Goal: Task Accomplishment & Management: Use online tool/utility

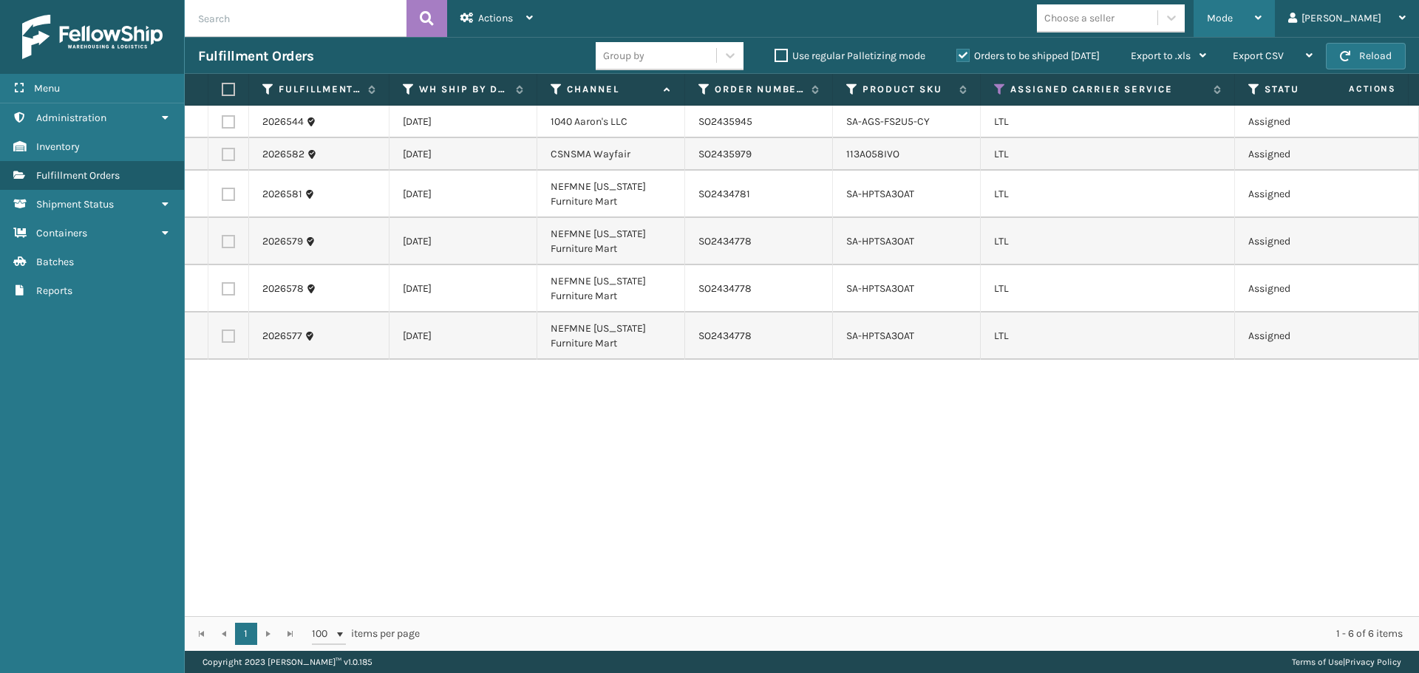
click at [1262, 7] on div "Mode" at bounding box center [1234, 18] width 55 height 37
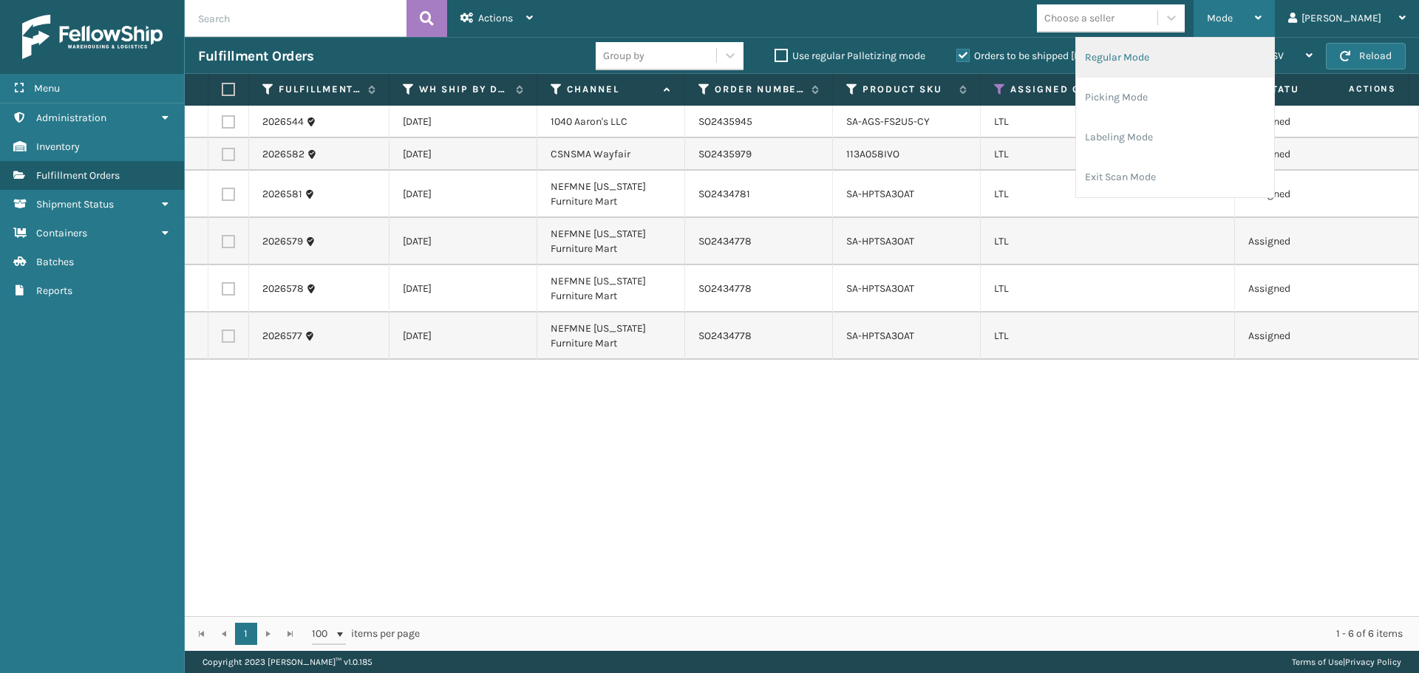
click at [1185, 54] on li "Regular Mode" at bounding box center [1175, 58] width 198 height 40
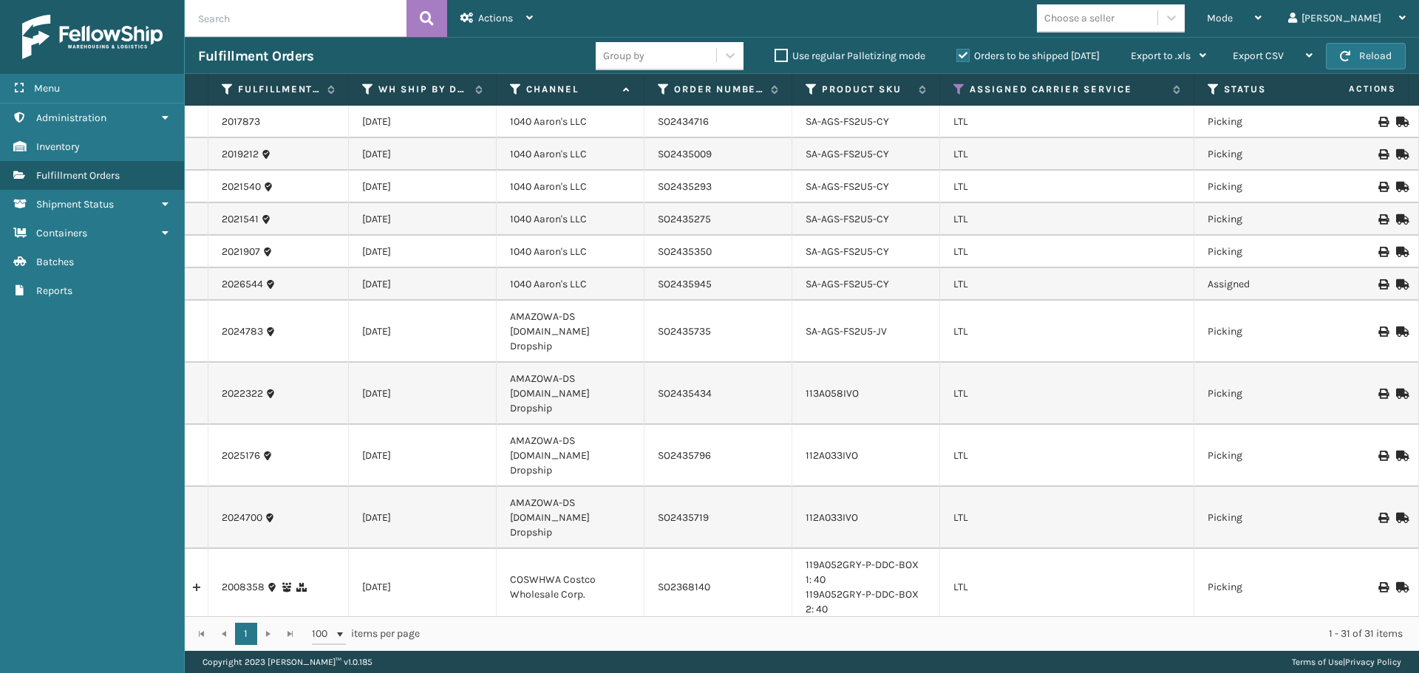
click at [954, 29] on div "Mode Regular Mode Picking Mode Labeling Mode Exit Scan Mode Choose a seller [PE…" at bounding box center [982, 18] width 873 height 37
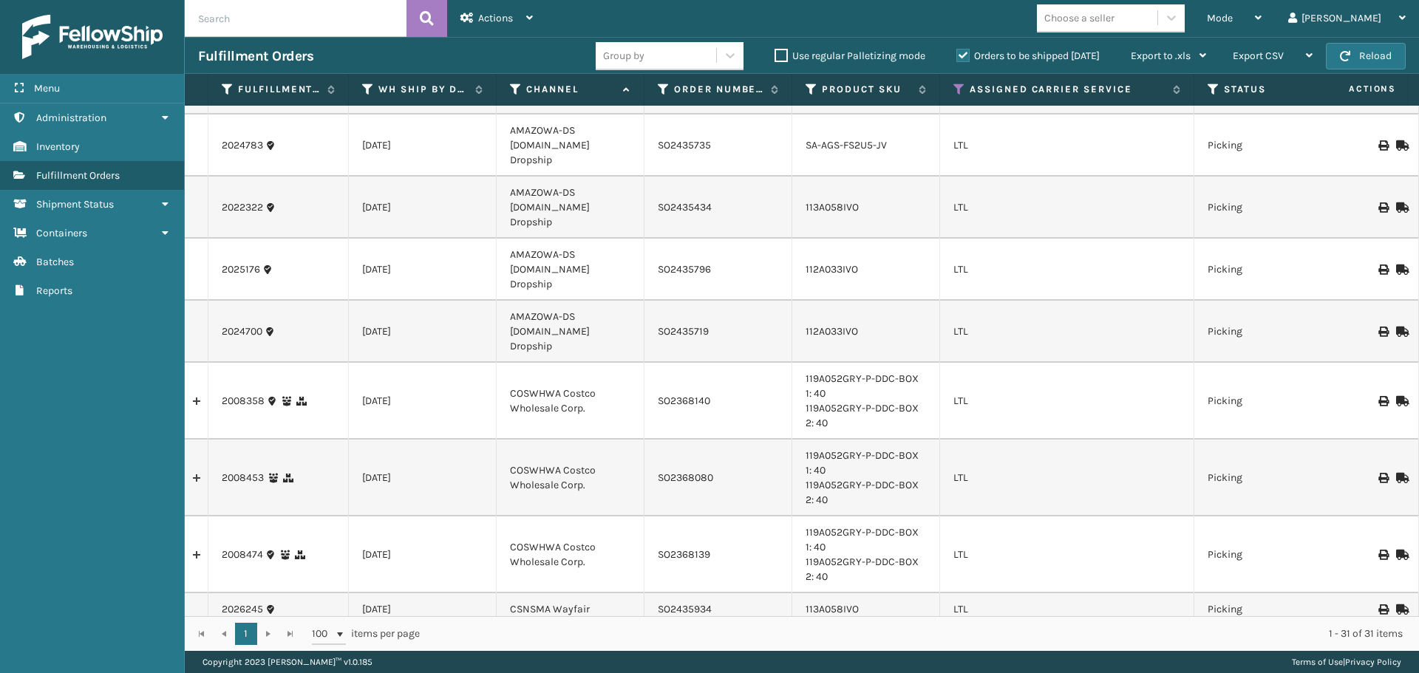
scroll to position [222, 0]
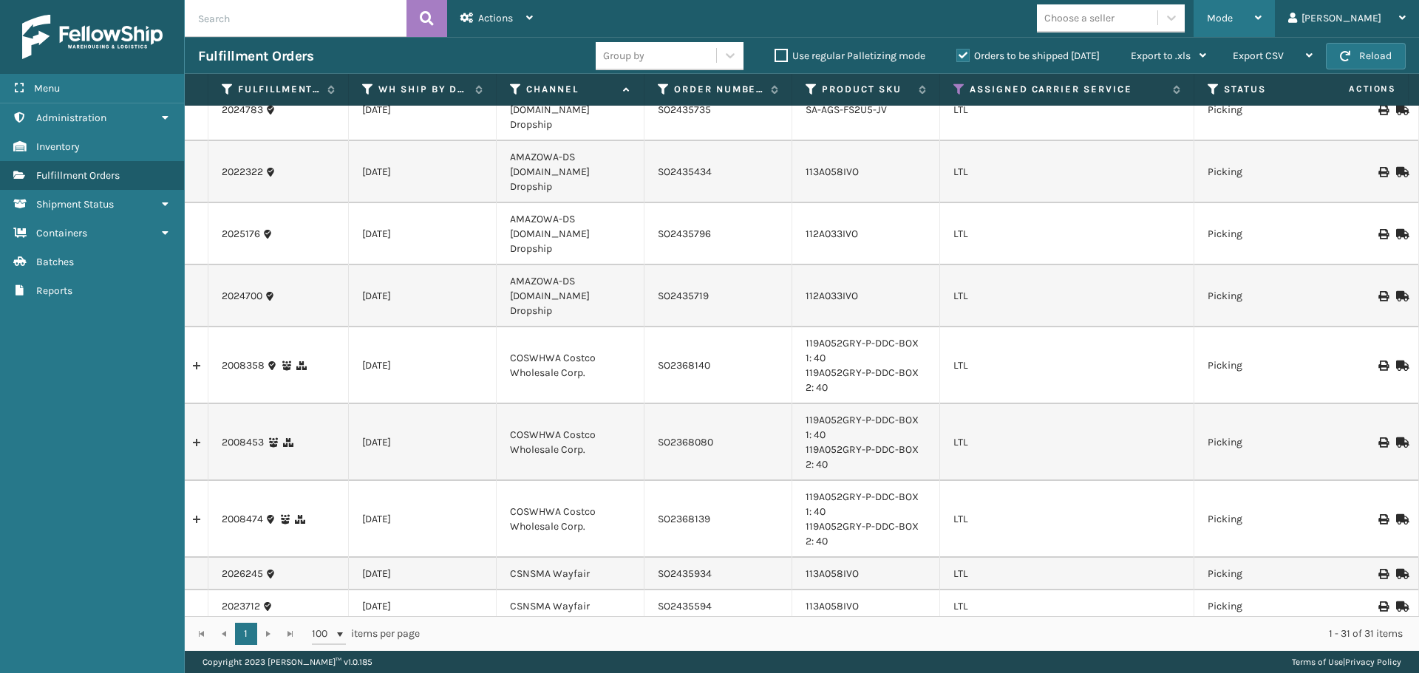
click at [1262, 27] on div "Mode" at bounding box center [1234, 18] width 55 height 37
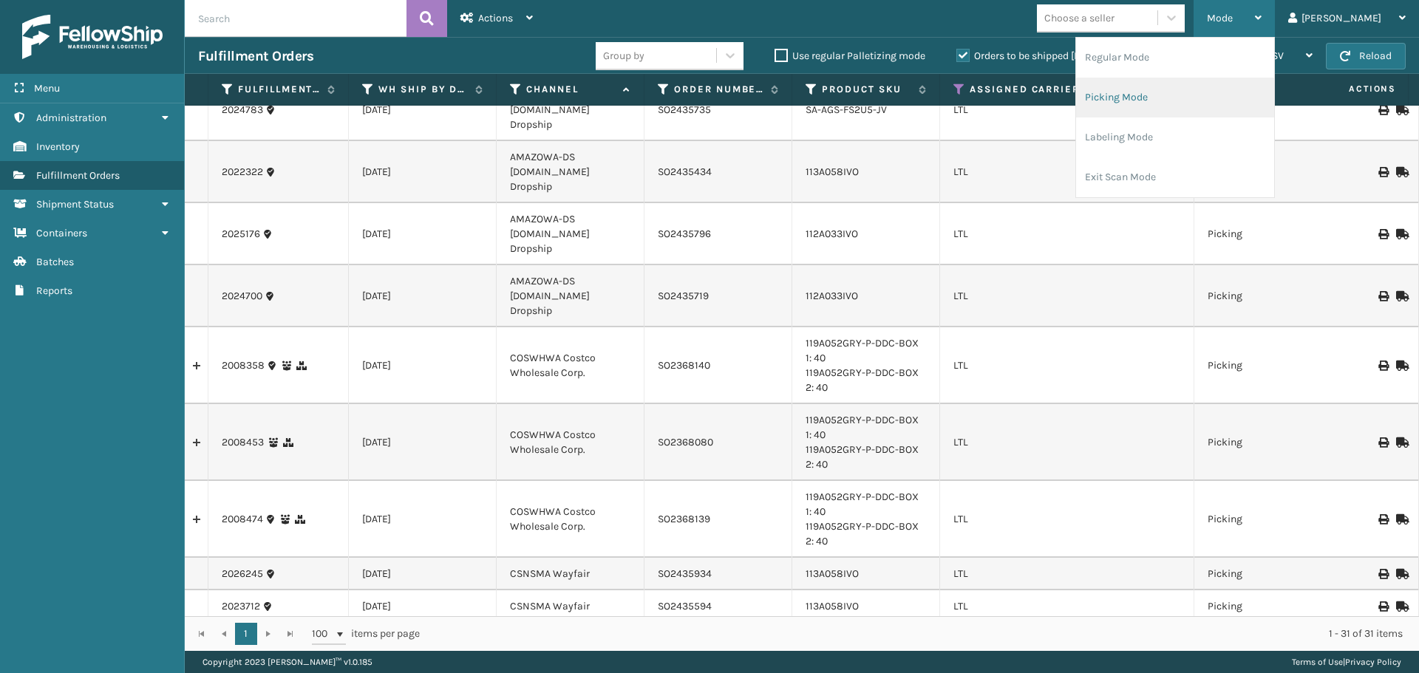
click at [1180, 97] on li "Picking Mode" at bounding box center [1175, 98] width 198 height 40
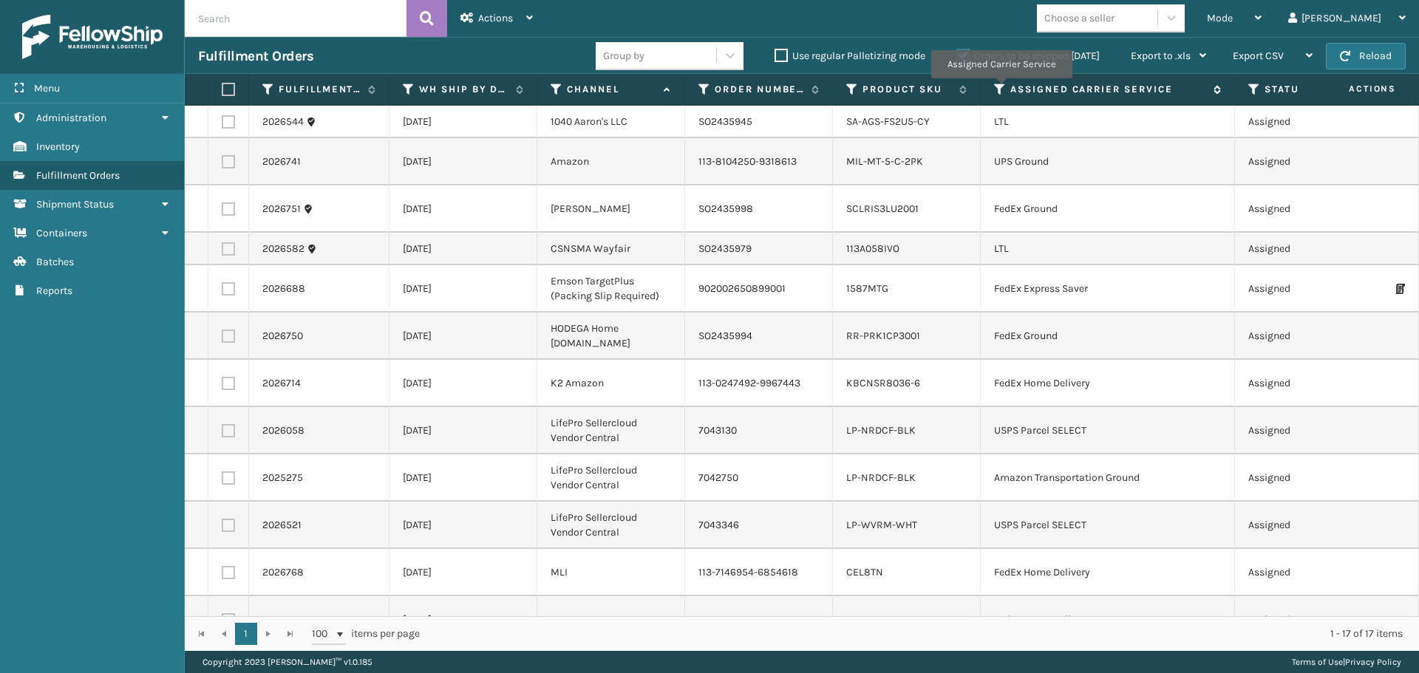
click at [1001, 89] on icon at bounding box center [1000, 89] width 12 height 13
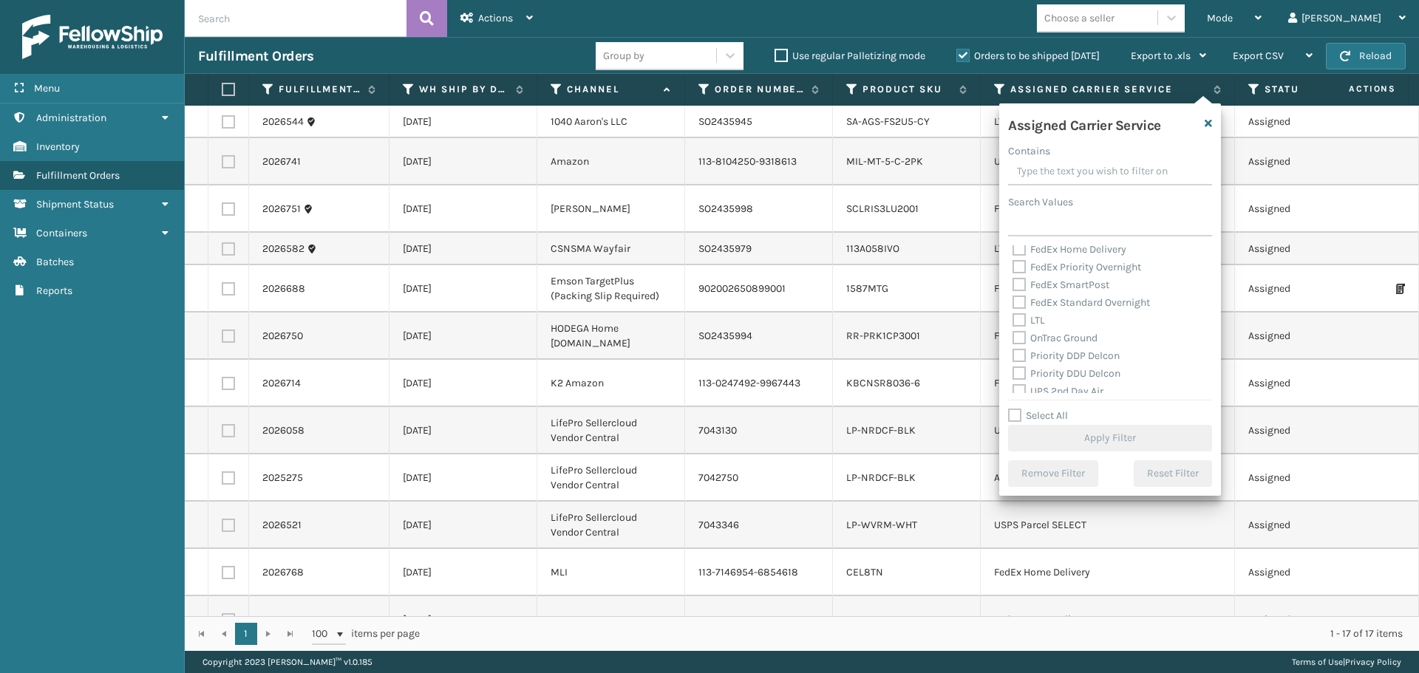
scroll to position [148, 0]
click at [1020, 320] on label "LTL" at bounding box center [1029, 319] width 33 height 13
click at [1014, 320] on input "LTL" at bounding box center [1013, 315] width 1 height 10
checkbox input "true"
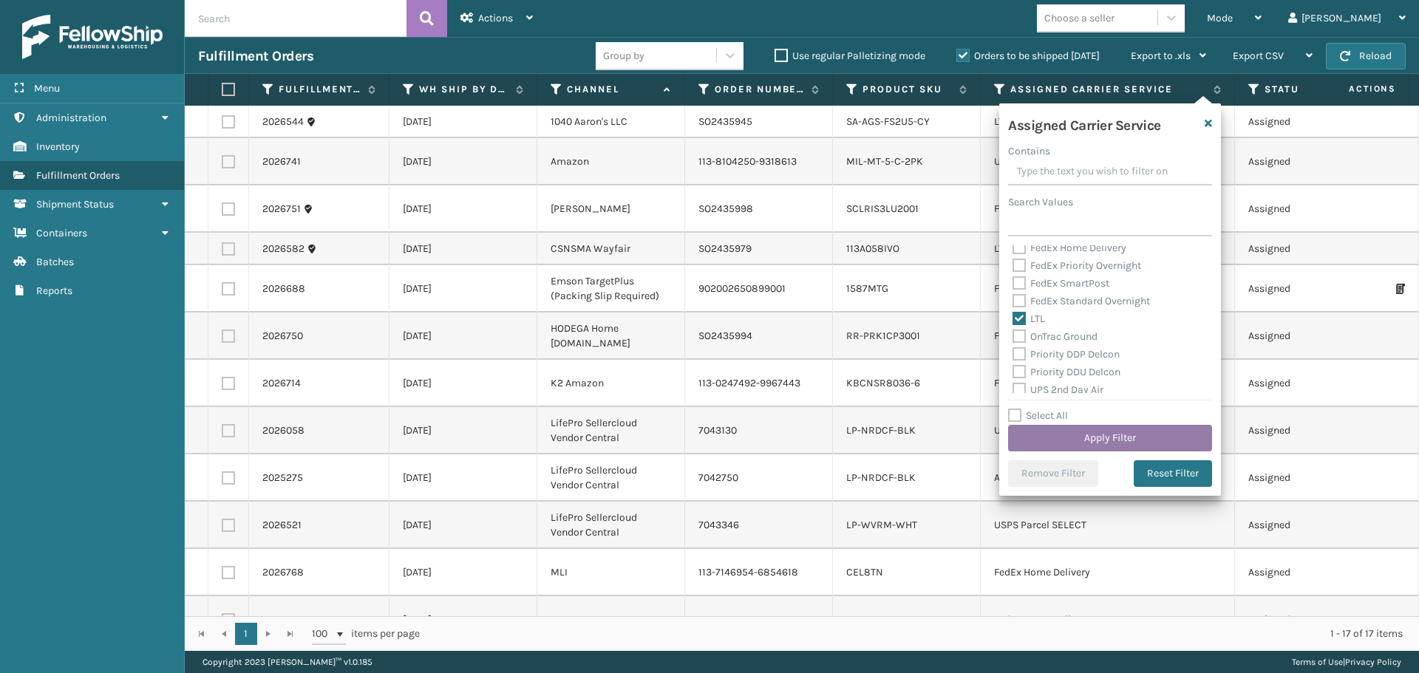
click at [1070, 434] on button "Apply Filter" at bounding box center [1110, 438] width 204 height 27
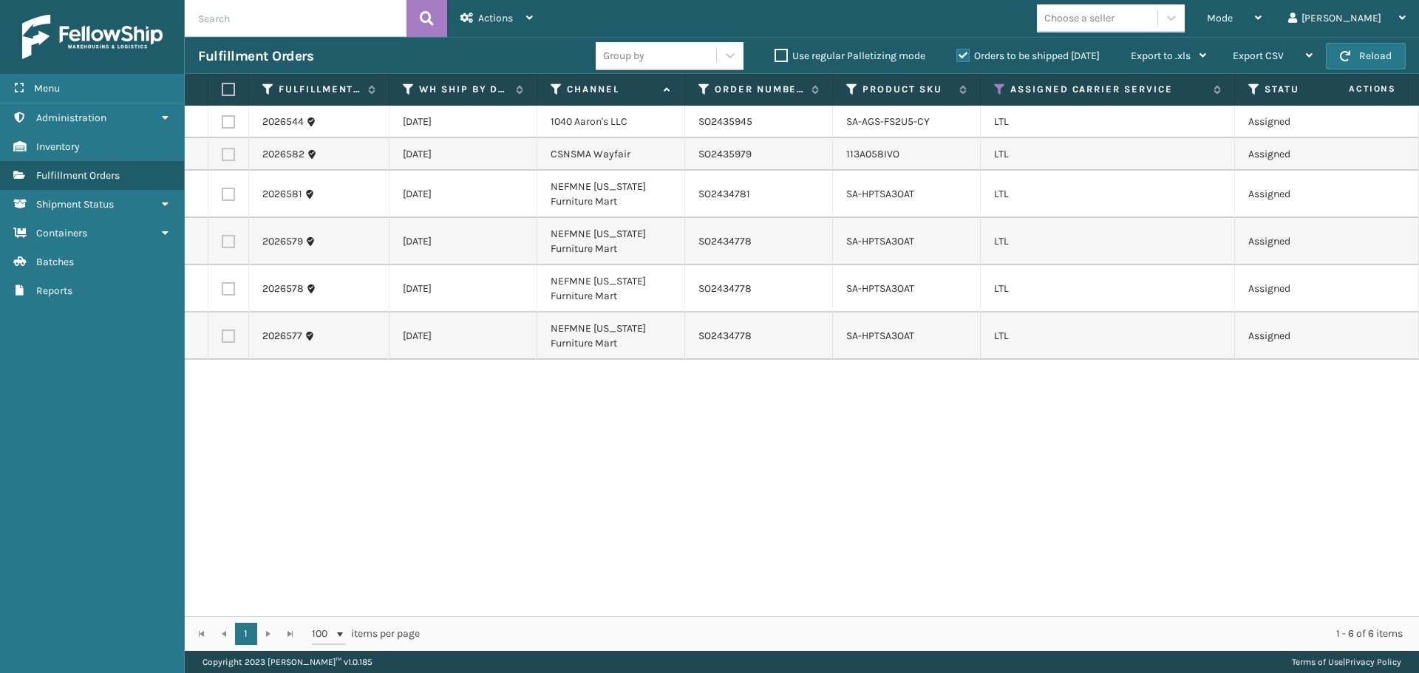
click at [225, 155] on label at bounding box center [228, 154] width 13 height 13
click at [223, 155] on input "checkbox" at bounding box center [222, 153] width 1 height 10
checkbox input "true"
click at [510, 19] on span "Actions" at bounding box center [495, 18] width 35 height 13
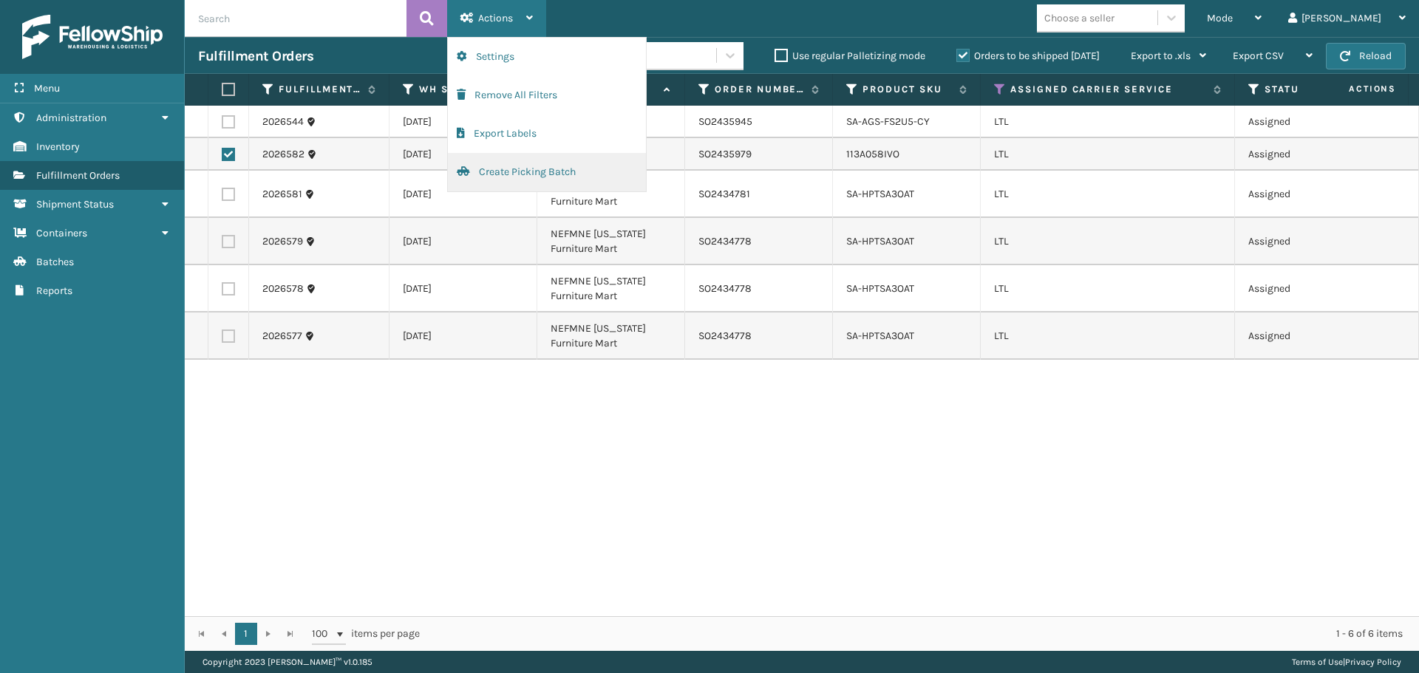
click at [558, 175] on button "Create Picking Batch" at bounding box center [547, 172] width 198 height 38
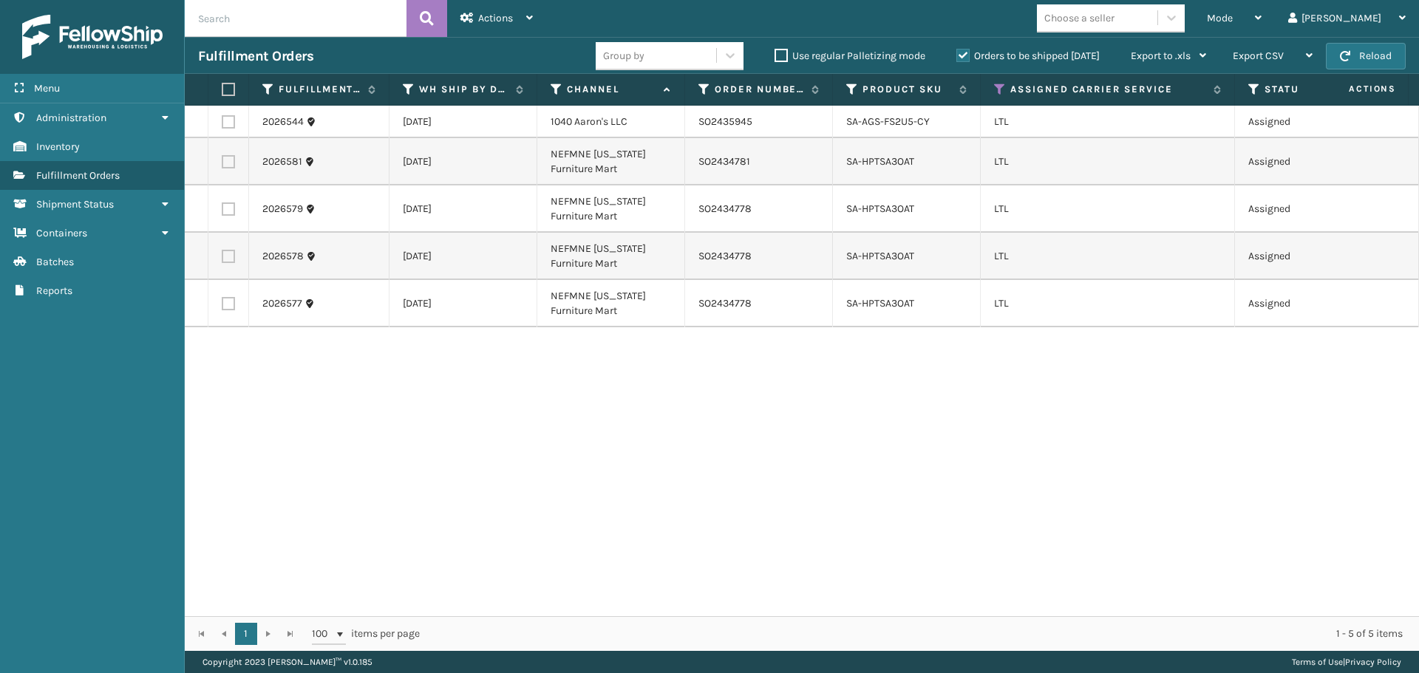
drag, startPoint x: 230, startPoint y: 123, endPoint x: 260, endPoint y: 113, distance: 32.0
click at [230, 123] on label at bounding box center [228, 121] width 13 height 13
click at [223, 123] on input "checkbox" at bounding box center [222, 120] width 1 height 10
checkbox input "true"
click at [513, 23] on span "Actions" at bounding box center [495, 18] width 35 height 13
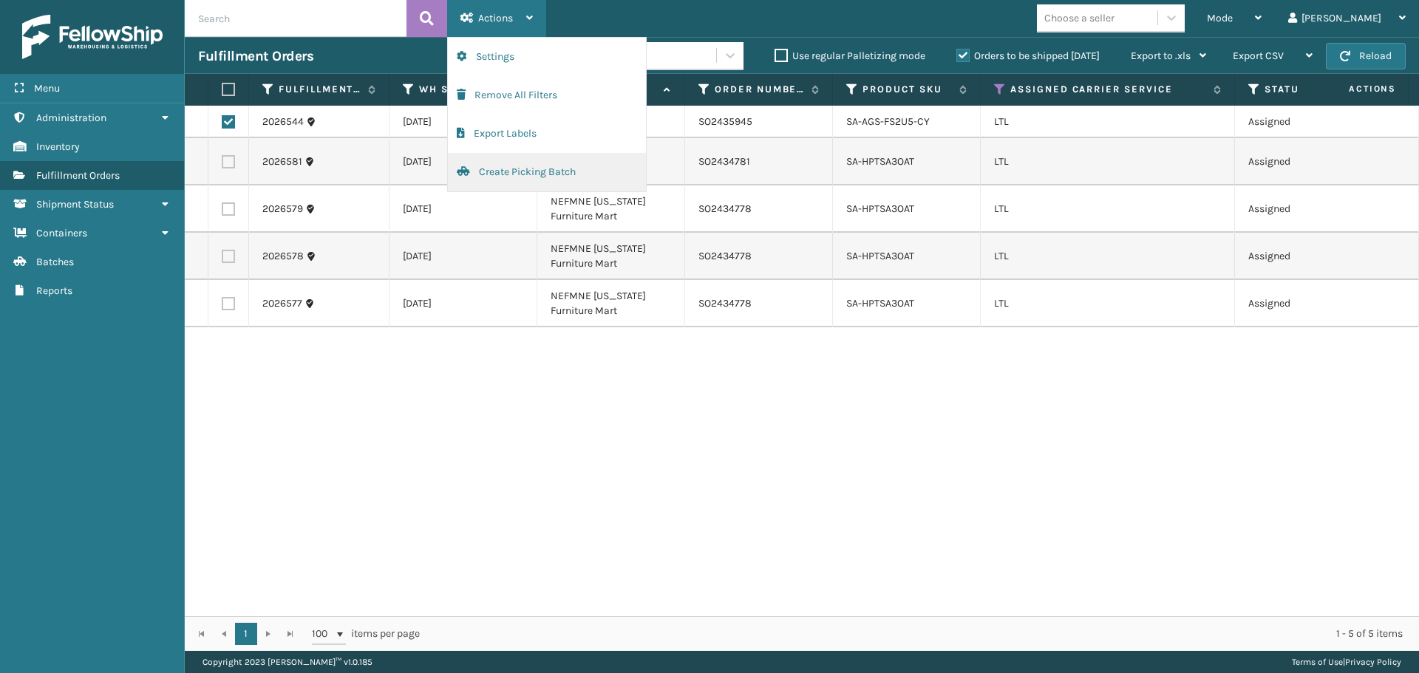
click at [521, 164] on button "Create Picking Batch" at bounding box center [547, 172] width 198 height 38
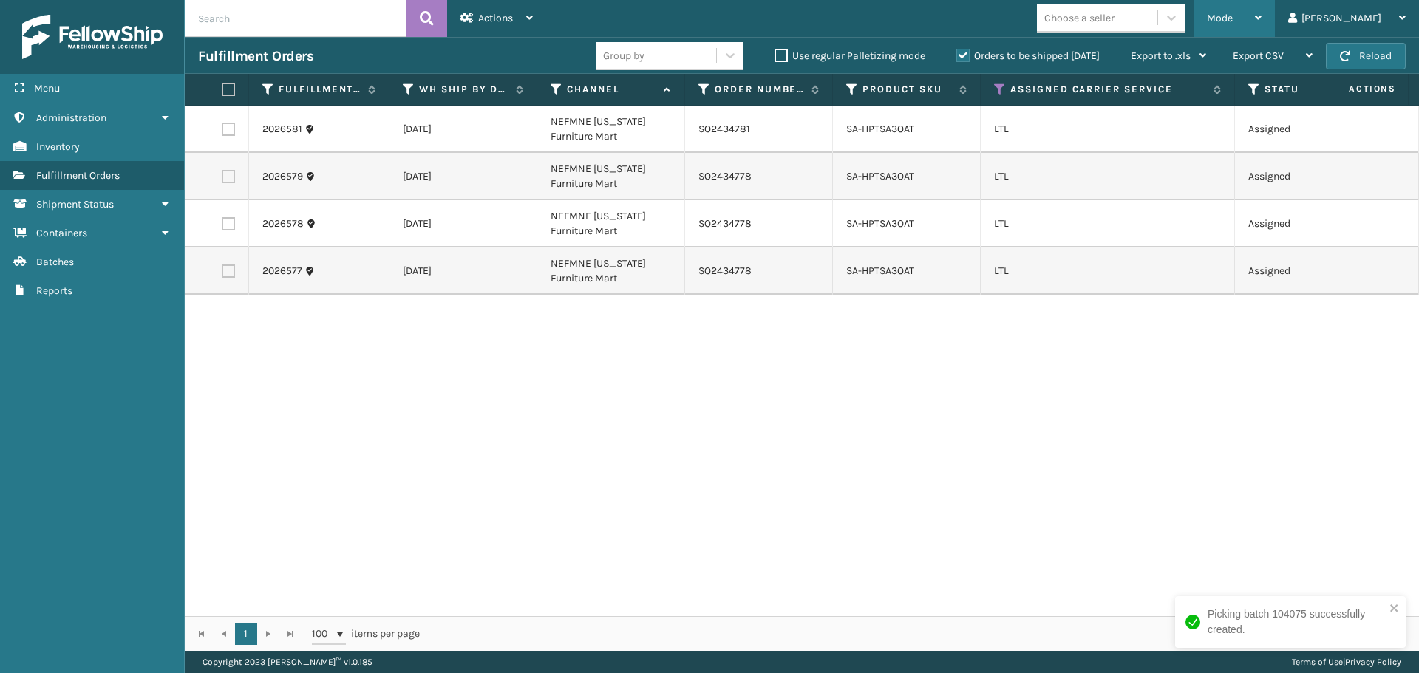
click at [1262, 18] on div "Mode" at bounding box center [1234, 18] width 55 height 37
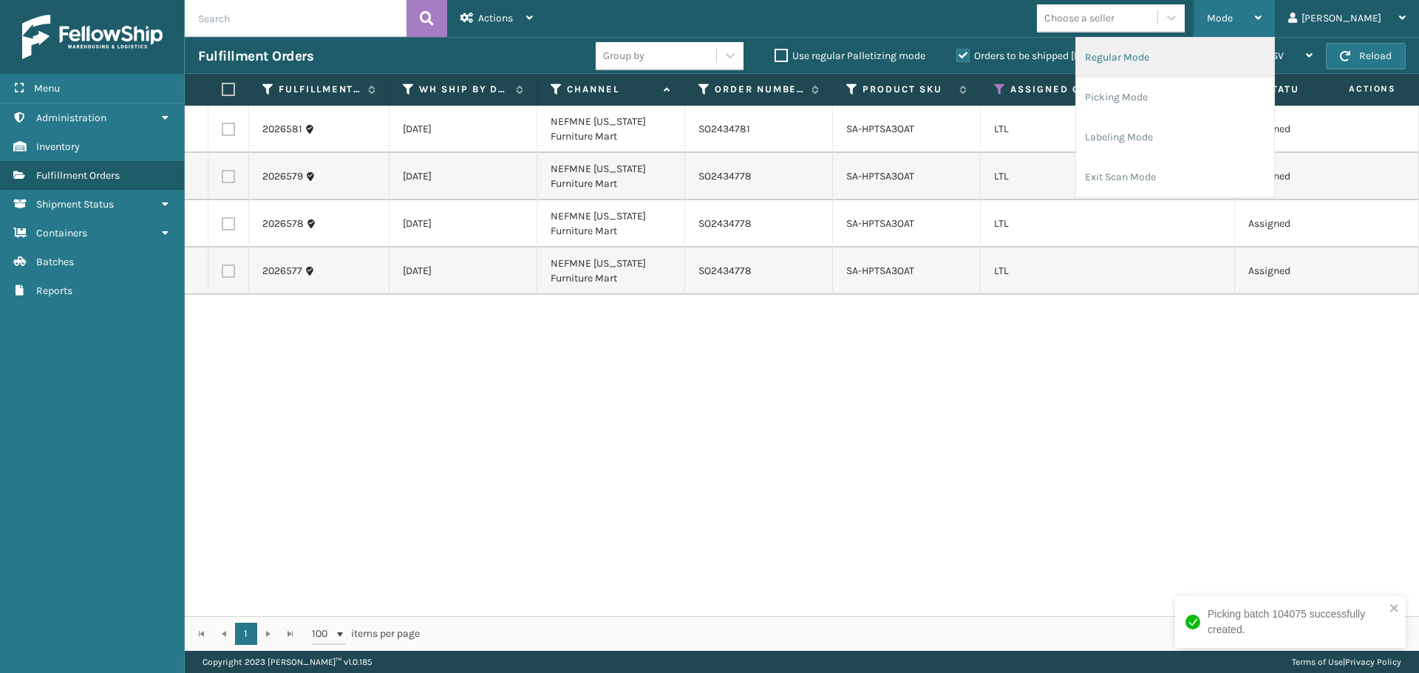
click at [1235, 59] on li "Regular Mode" at bounding box center [1175, 58] width 198 height 40
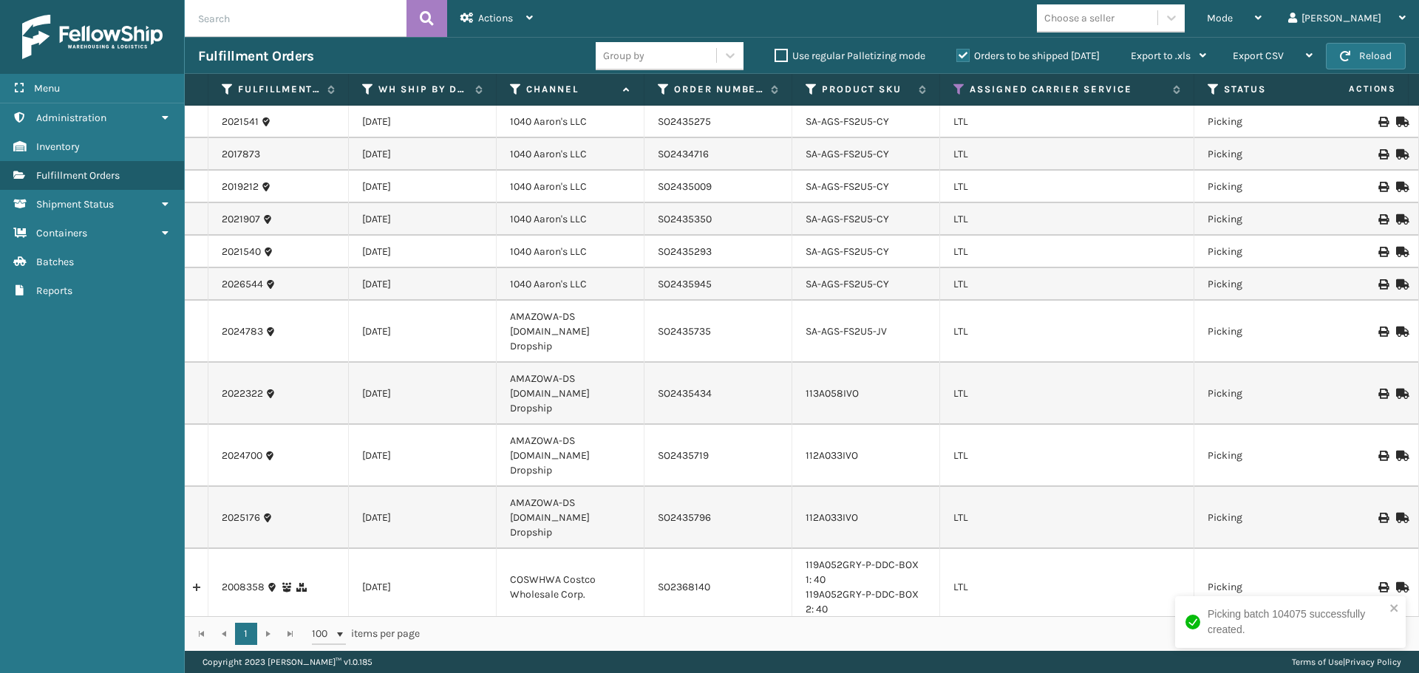
click at [1397, 583] on icon at bounding box center [1401, 588] width 9 height 10
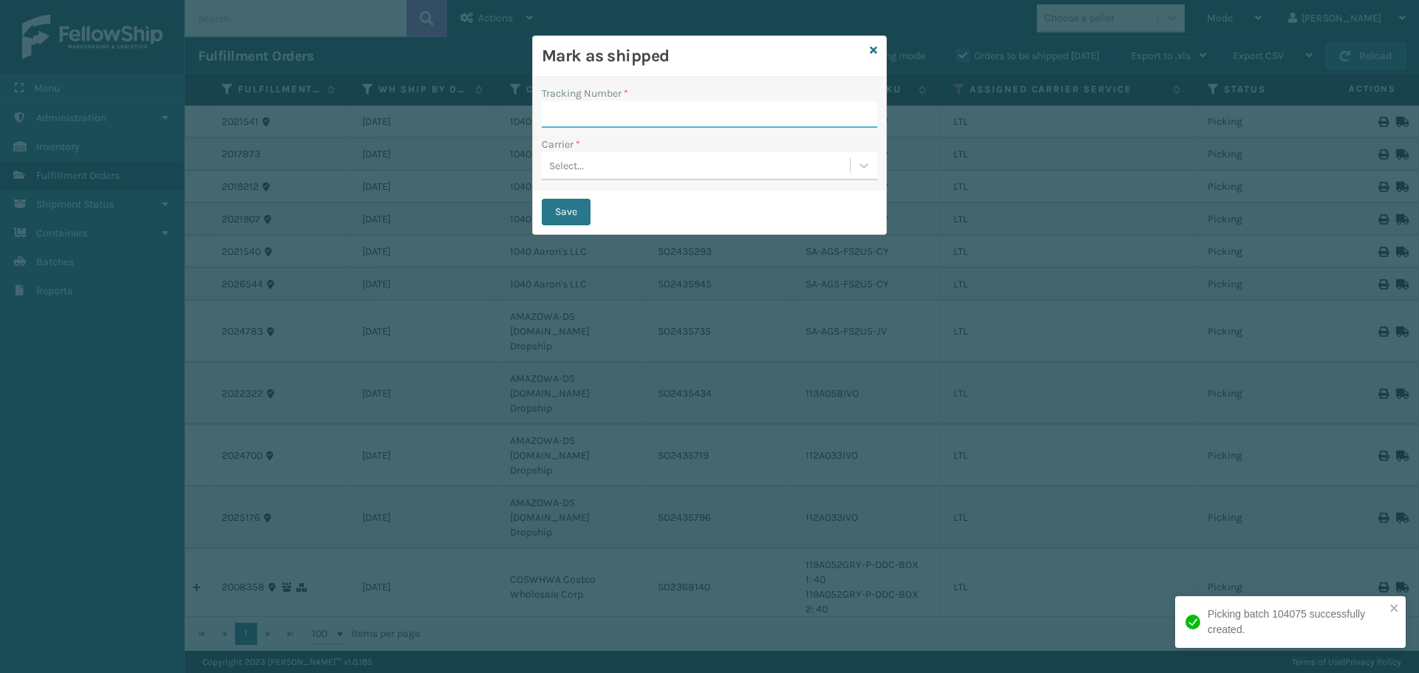
click at [588, 113] on input "Tracking Number *" at bounding box center [710, 114] width 336 height 27
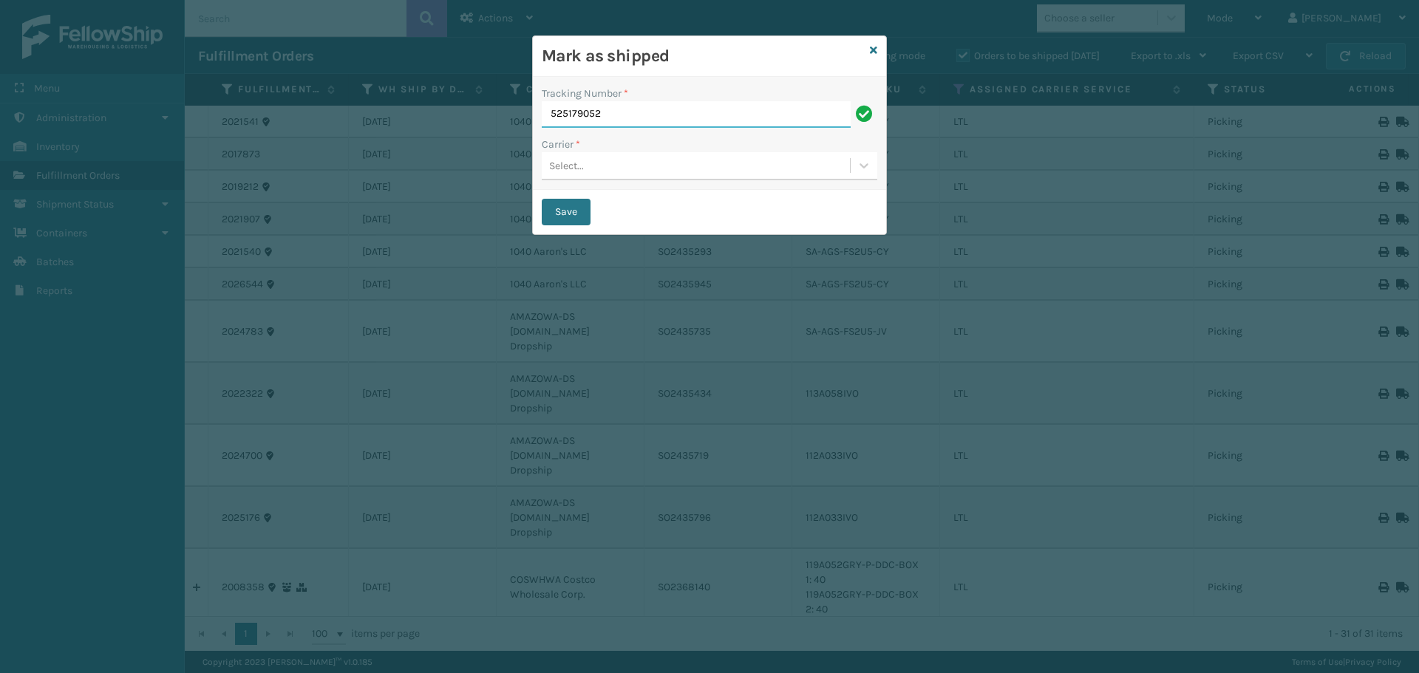
type input "525179052"
click at [579, 169] on div "Select..." at bounding box center [566, 166] width 35 height 16
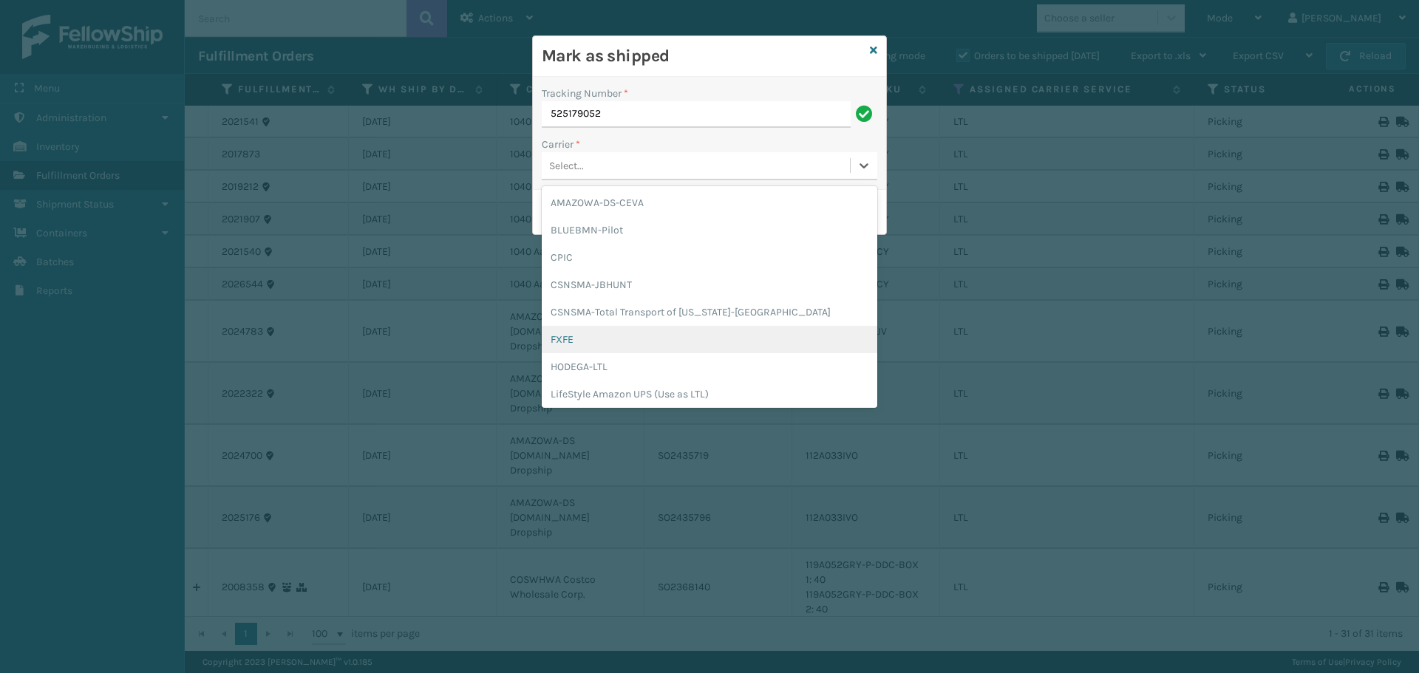
scroll to position [74, 0]
click at [711, 345] on div "LifeStyle LTL" at bounding box center [710, 347] width 336 height 27
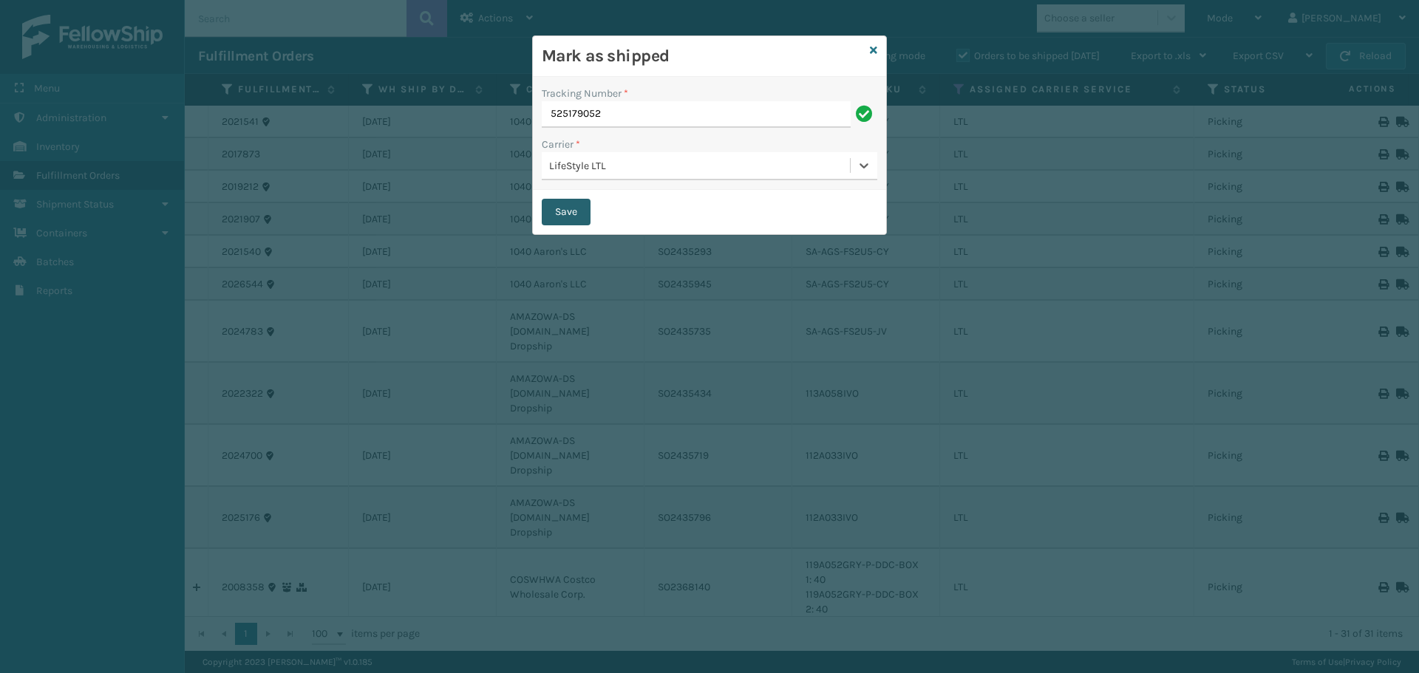
click at [574, 216] on button "Save" at bounding box center [566, 212] width 49 height 27
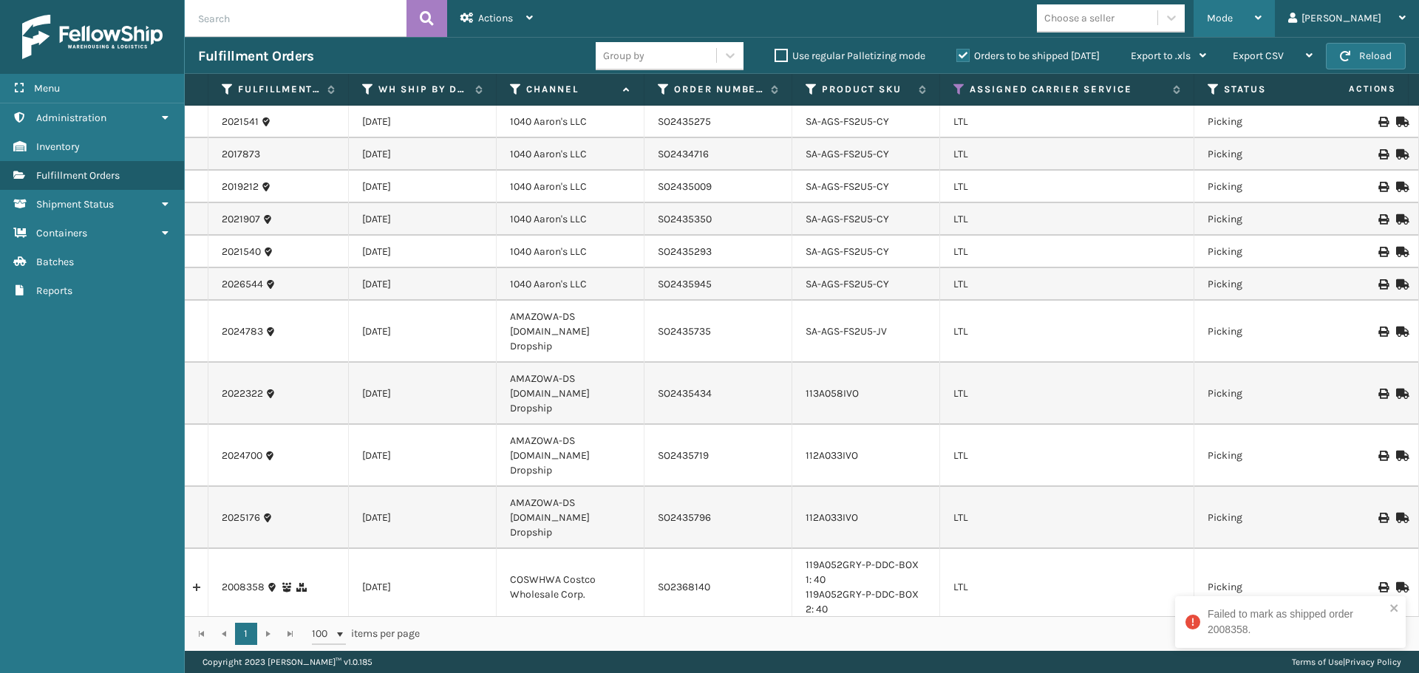
click at [1262, 23] on div "Mode" at bounding box center [1234, 18] width 55 height 37
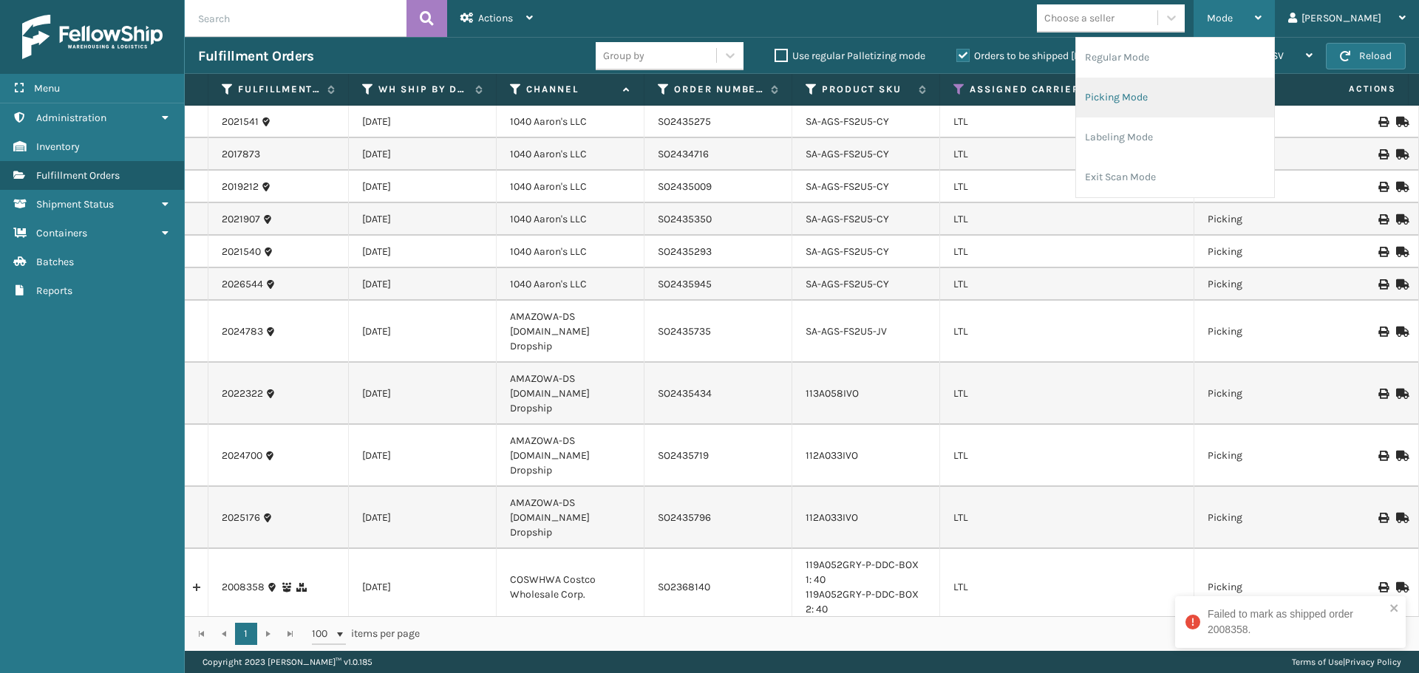
click at [1170, 106] on li "Picking Mode" at bounding box center [1175, 98] width 198 height 40
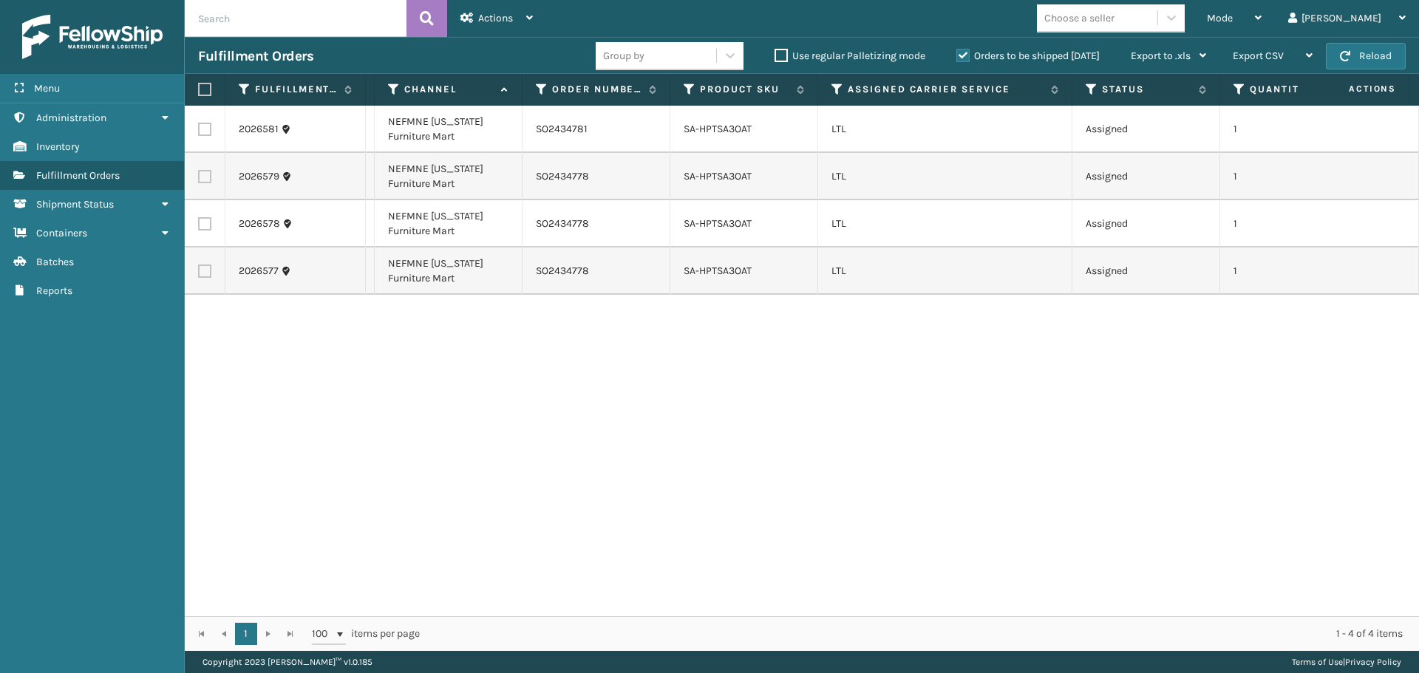
scroll to position [0, 0]
